Goal: Navigation & Orientation: Find specific page/section

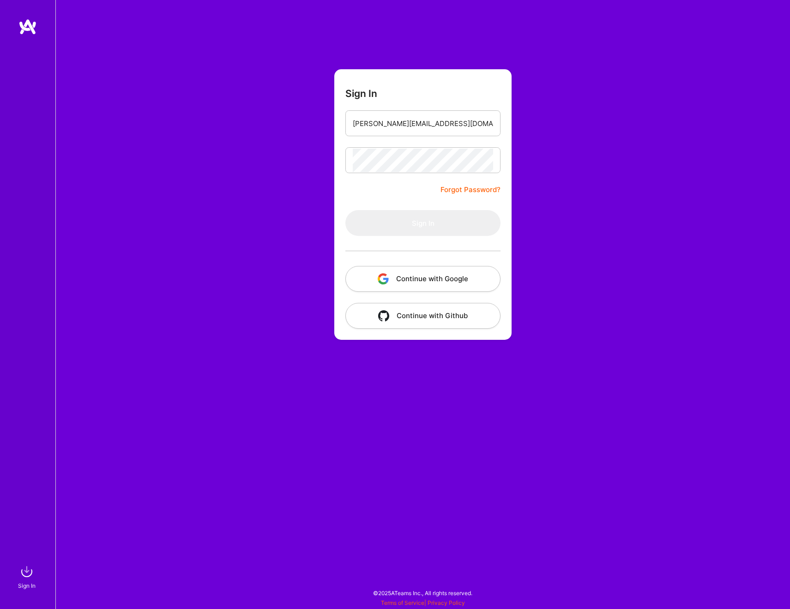
type input "[PERSON_NAME][EMAIL_ADDRESS][DOMAIN_NAME]"
click at [414, 224] on button "Sign In" at bounding box center [422, 223] width 155 height 26
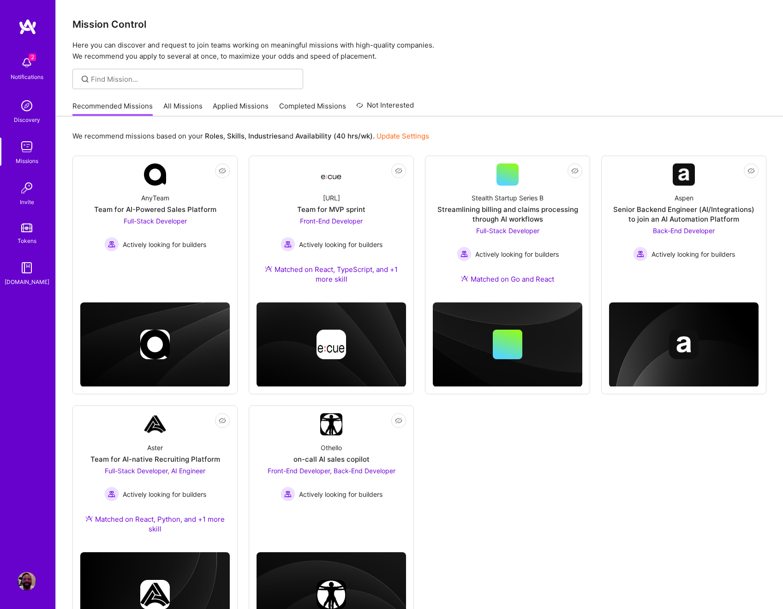
click at [29, 62] on img at bounding box center [27, 63] width 18 height 18
click at [482, 91] on div "2 2 Notifications Discovery Missions Invite Tokens A.Guide Profile Close Mark a…" at bounding box center [391, 331] width 783 height 662
click at [30, 69] on img at bounding box center [27, 63] width 18 height 18
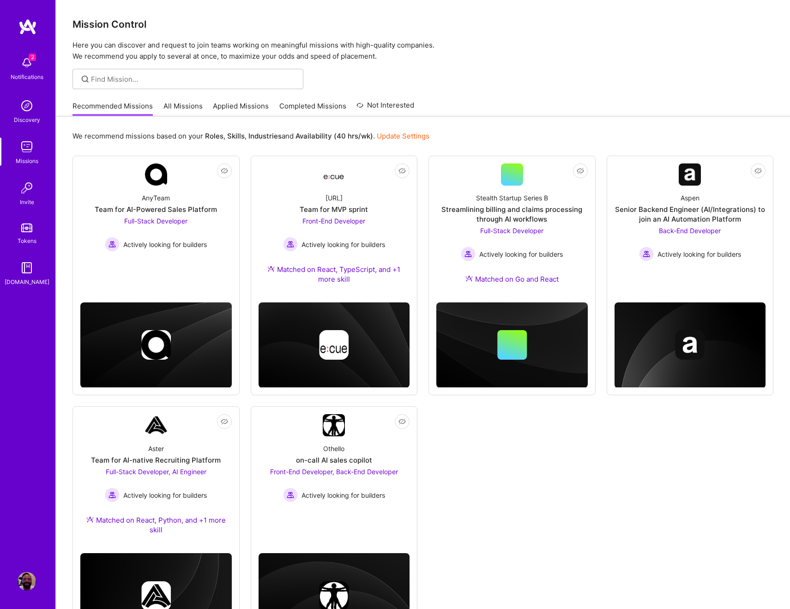
click at [717, 18] on div "2 2 Notifications Discovery Missions Invite Tokens A.Guide Profile Close Mark a…" at bounding box center [395, 332] width 790 height 664
